Goal: Transaction & Acquisition: Download file/media

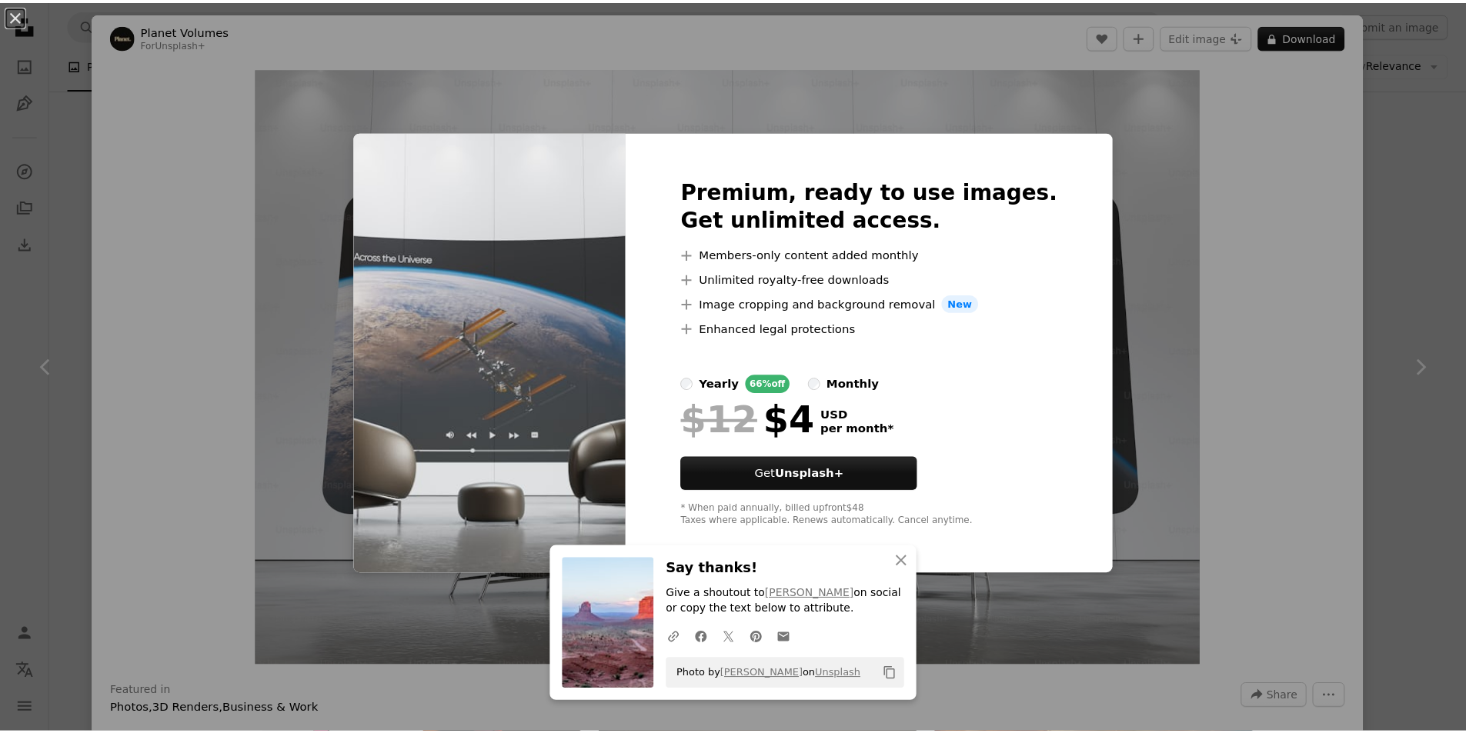
scroll to position [1736, 0]
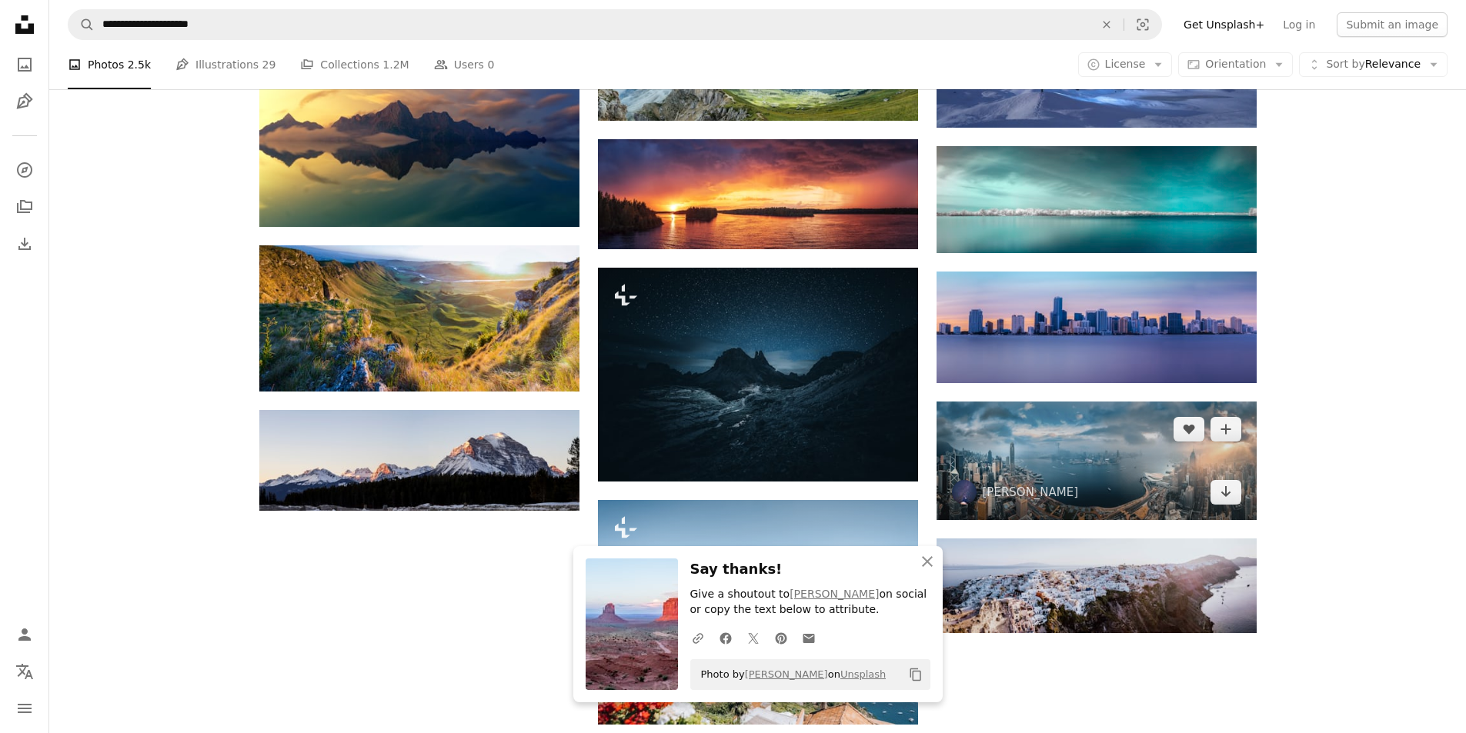
type input "**********"
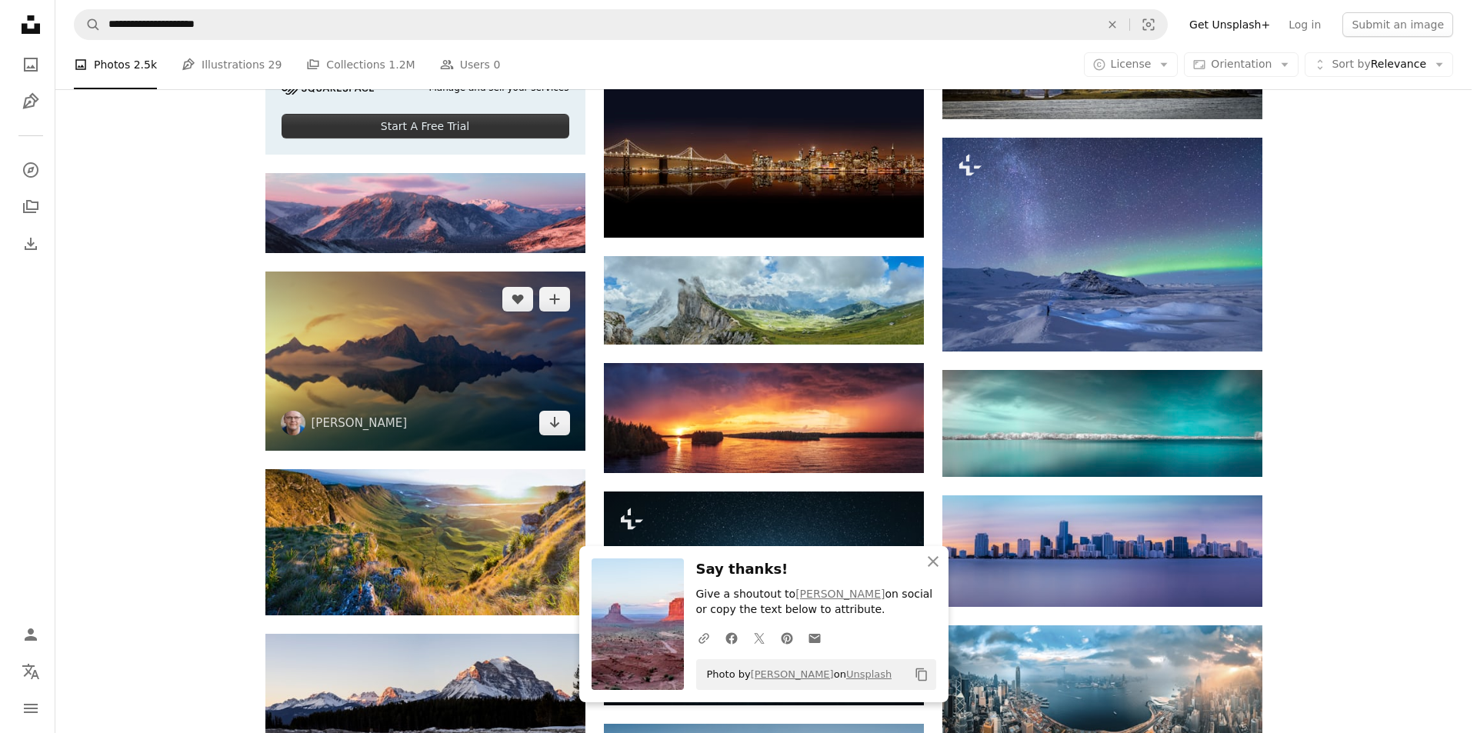
scroll to position [2044, 0]
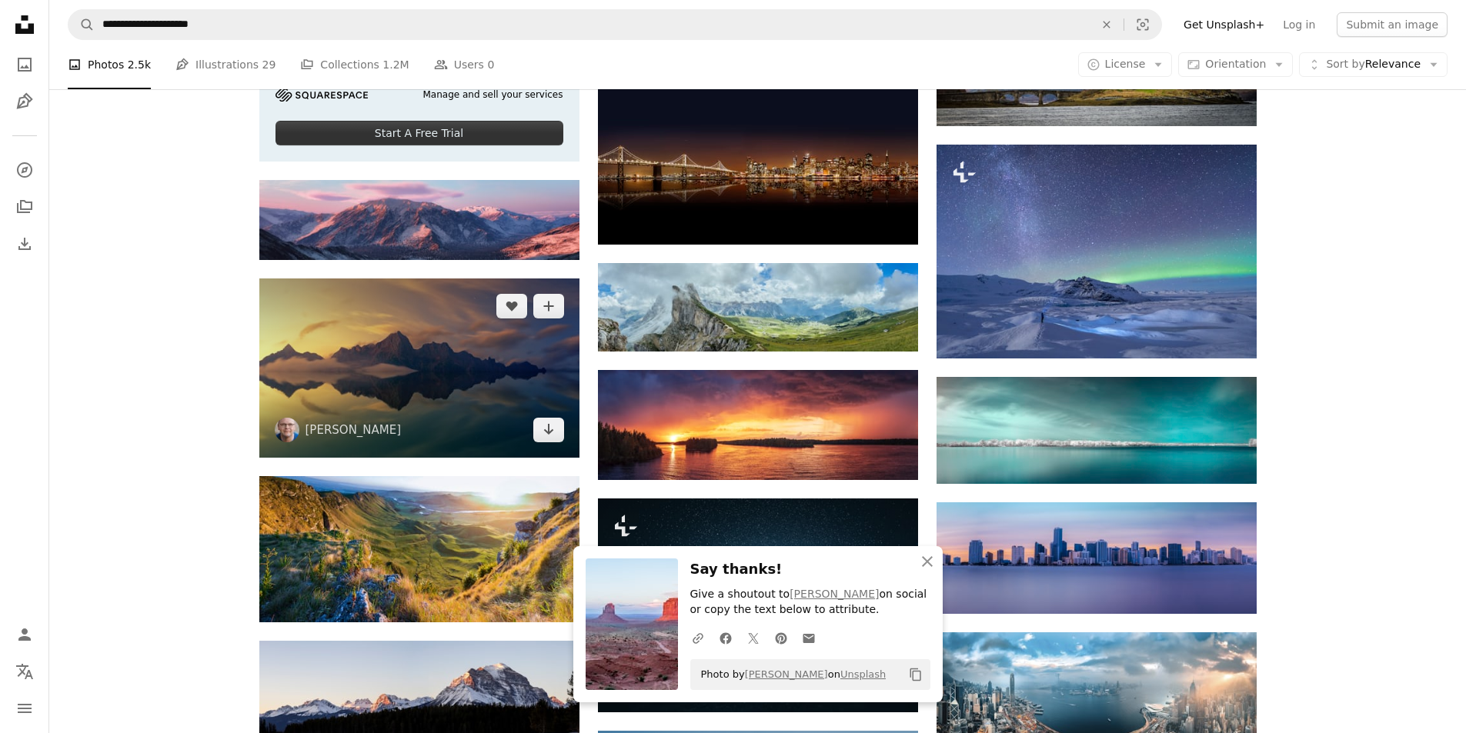
click at [465, 374] on img at bounding box center [419, 369] width 320 height 180
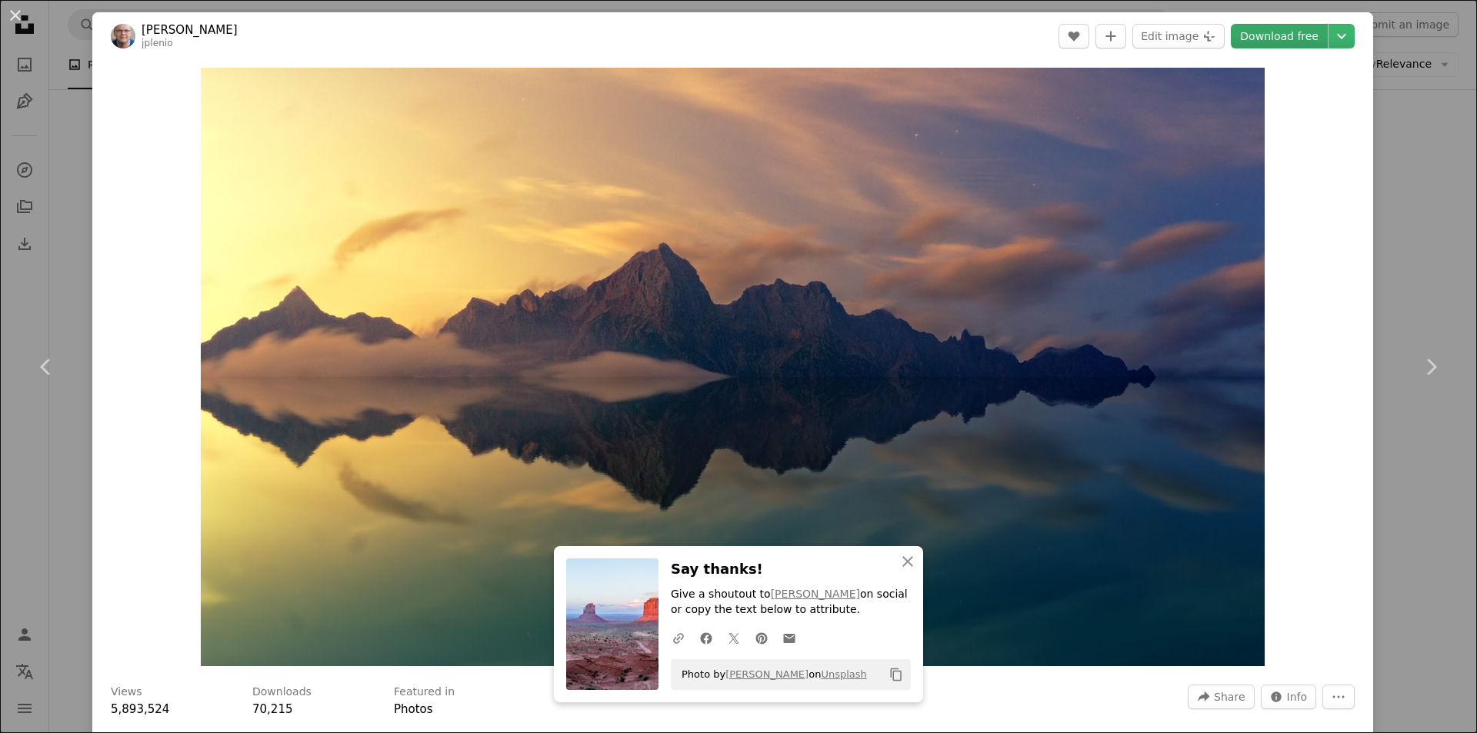
click at [1289, 42] on link "Download free" at bounding box center [1279, 36] width 97 height 25
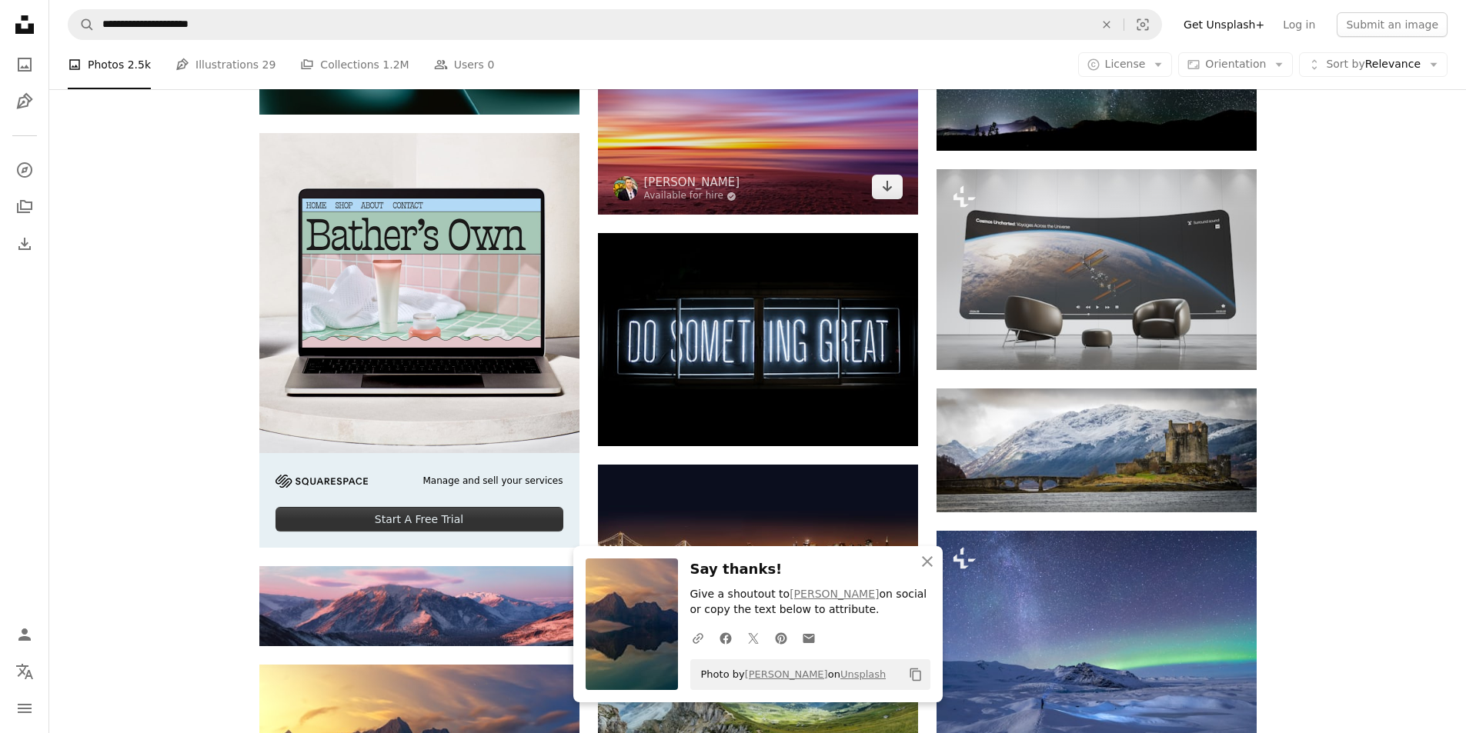
scroll to position [1660, 0]
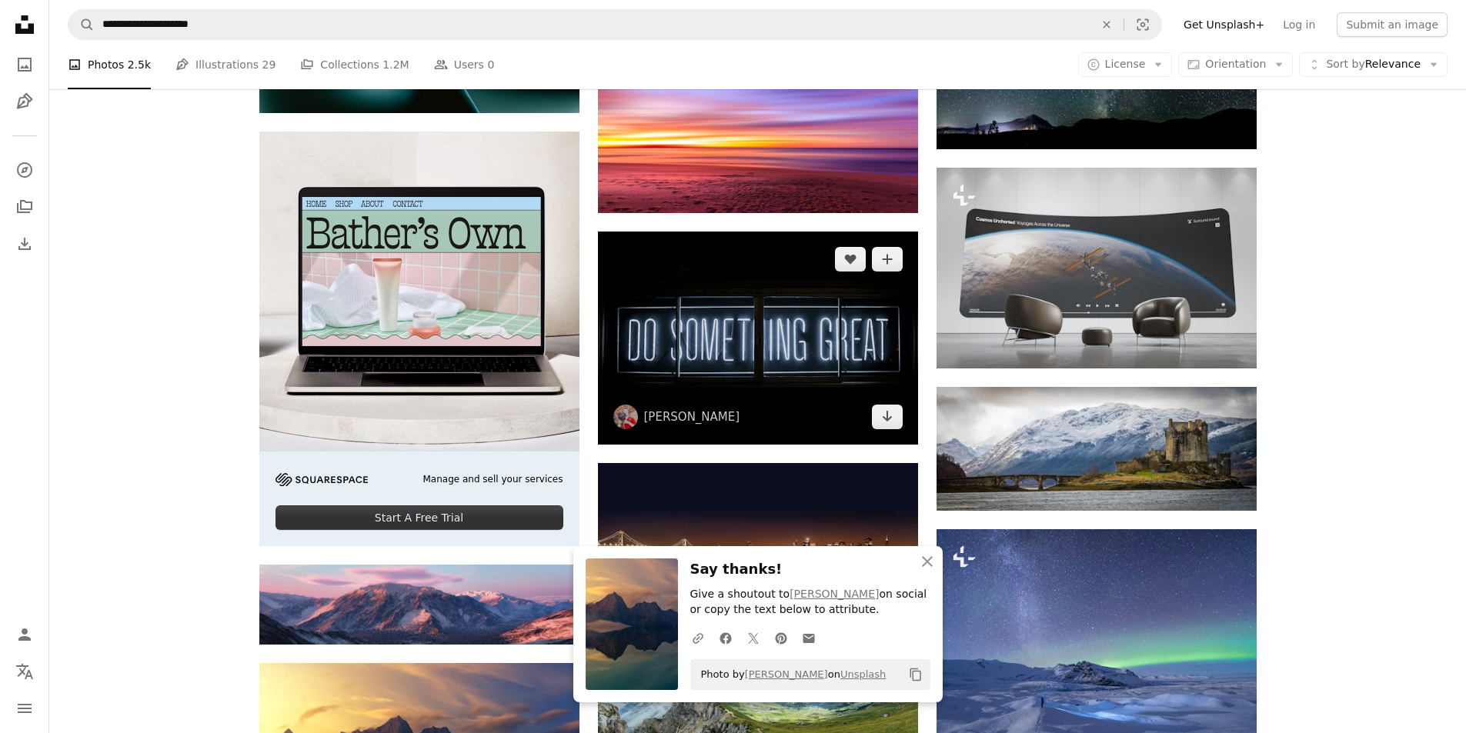
click at [786, 332] on img at bounding box center [758, 338] width 320 height 213
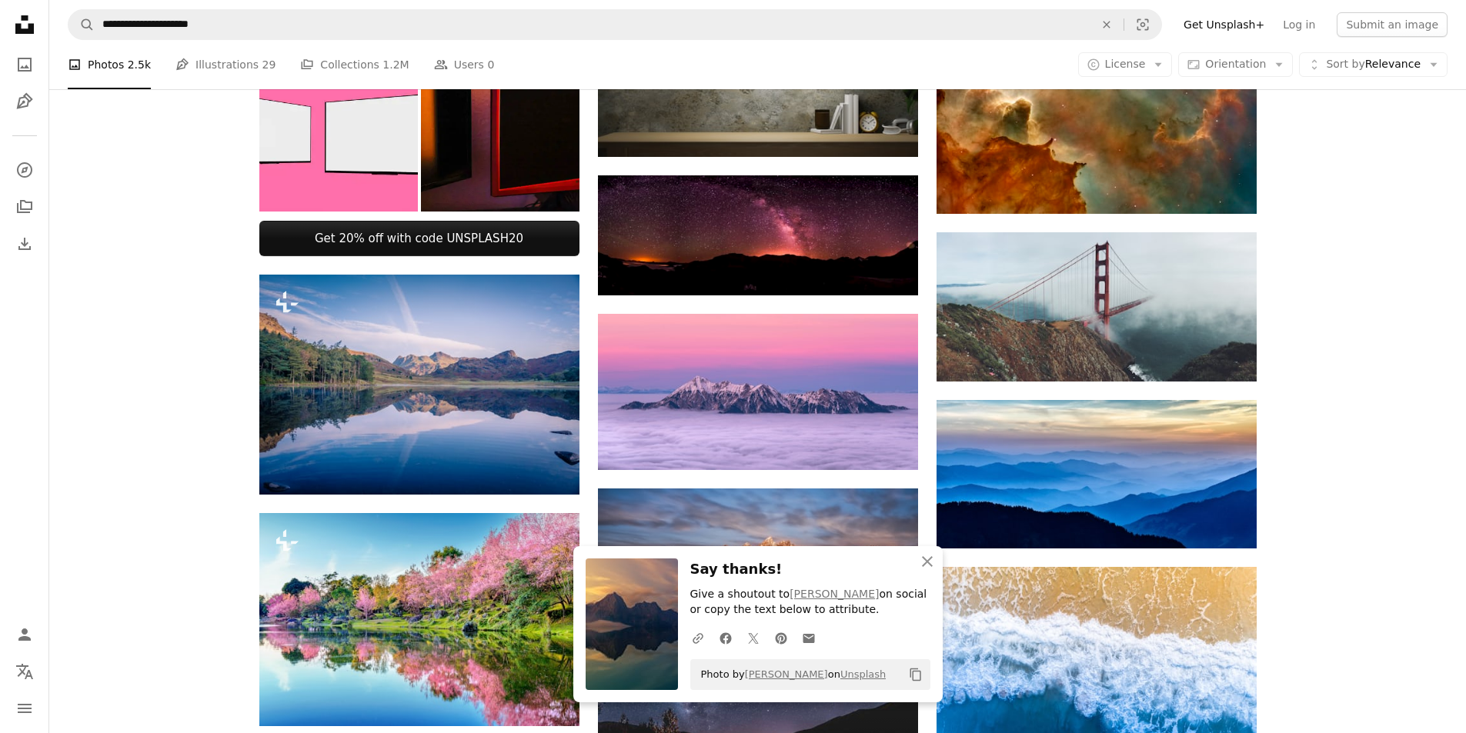
scroll to position [582, 0]
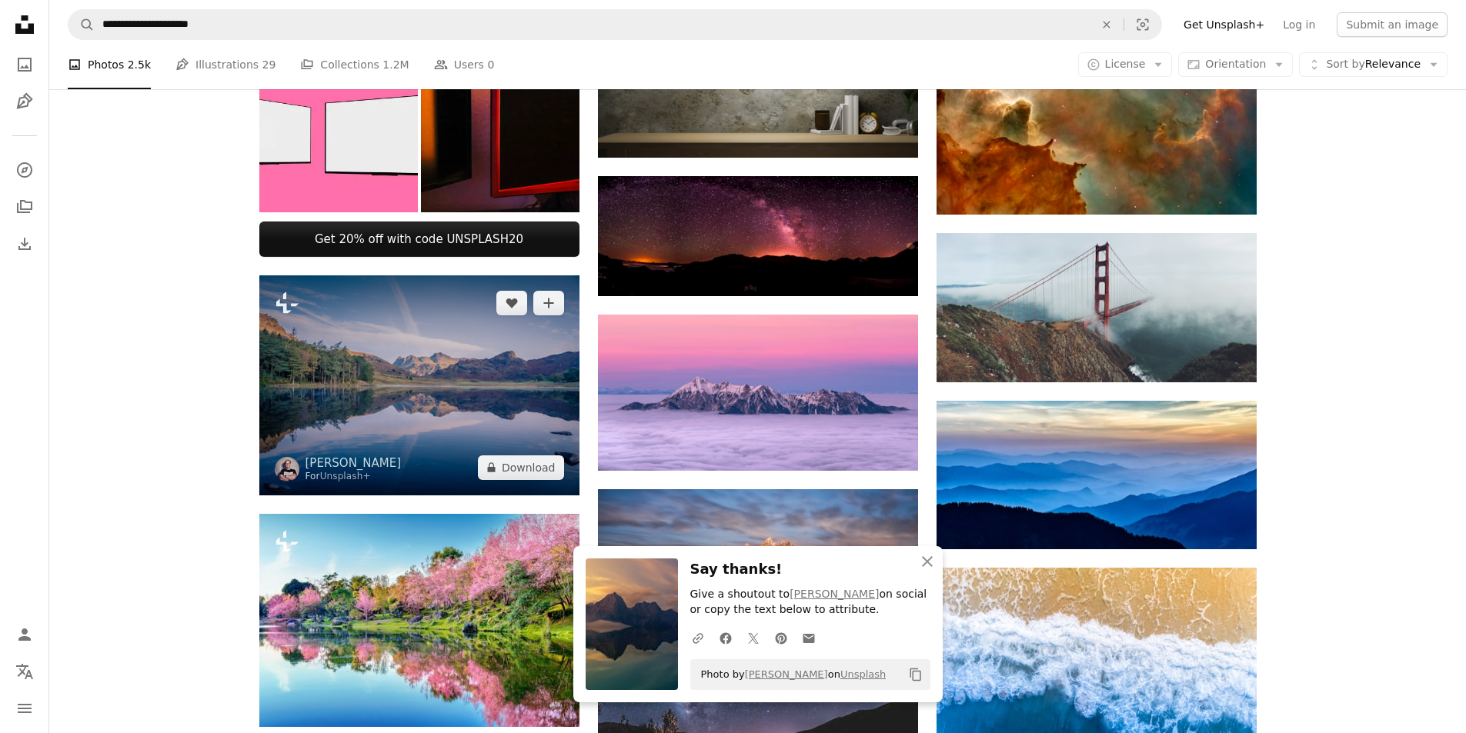
click at [495, 377] on img at bounding box center [419, 385] width 320 height 220
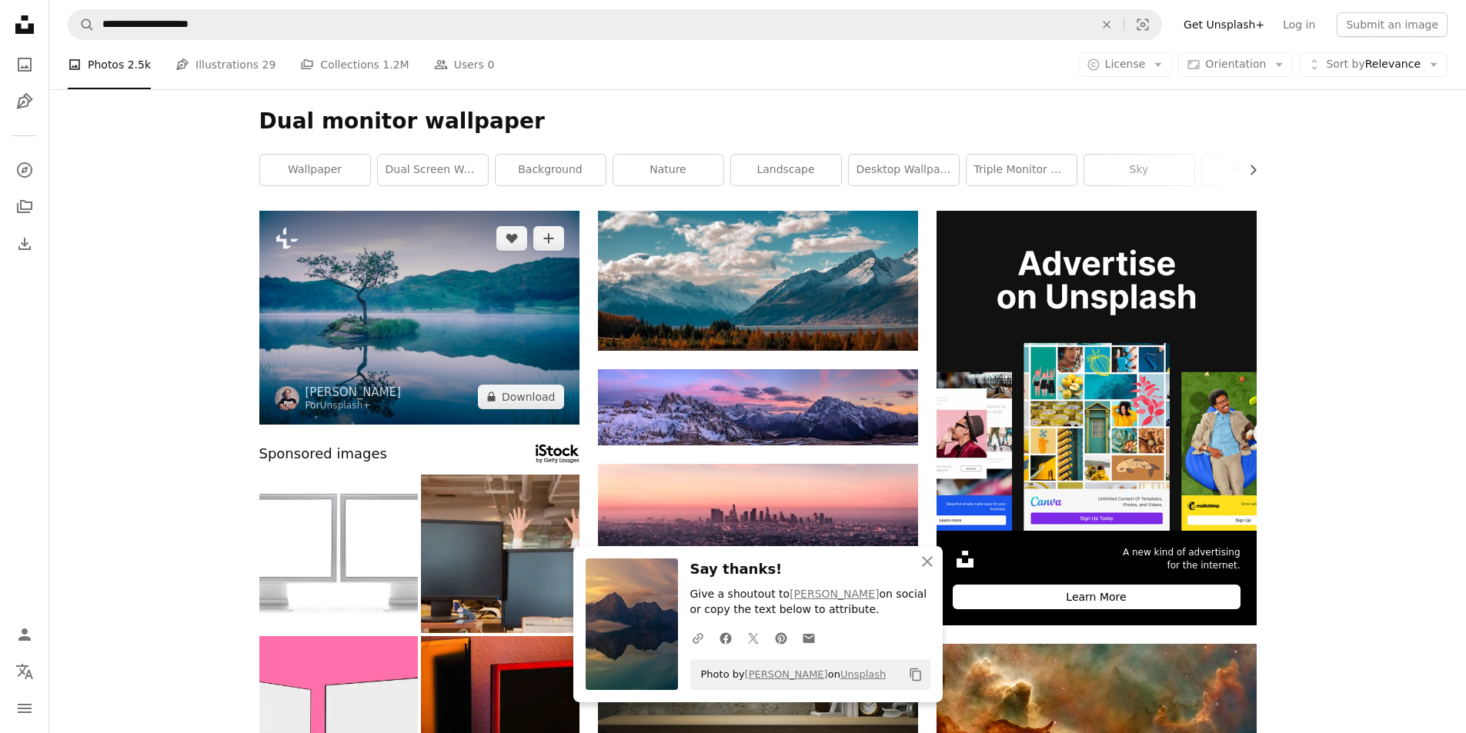
click at [477, 339] on img at bounding box center [419, 318] width 320 height 214
